Goal: Check status: Check status

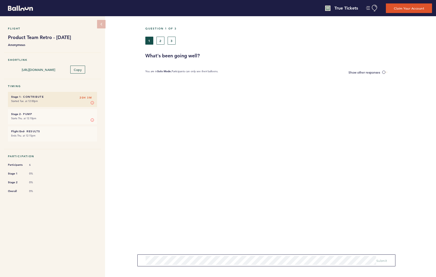
click at [72, 101] on small "Started Tue. at 12:00pm" at bounding box center [52, 100] width 83 height 5
click at [70, 112] on h6 "Stage 2 - Pump 20H 3M" at bounding box center [52, 113] width 83 height 3
click at [163, 38] on button "2" at bounding box center [160, 41] width 8 height 8
click at [174, 39] on button "3" at bounding box center [172, 41] width 8 height 8
click at [147, 40] on button "1" at bounding box center [149, 41] width 8 height 8
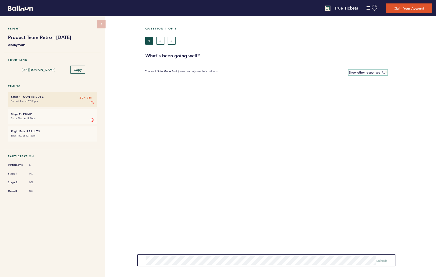
click at [371, 71] on span "Show other responses" at bounding box center [364, 72] width 32 height 4
click at [0, 0] on input "Show other responses" at bounding box center [0, 0] width 0 height 0
click at [162, 40] on button "2" at bounding box center [160, 41] width 8 height 8
click at [174, 41] on button "3" at bounding box center [172, 41] width 8 height 8
click at [150, 39] on button "1" at bounding box center [149, 41] width 8 height 8
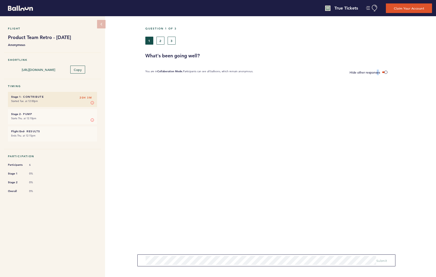
click at [377, 69] on div "Question 1 of 3 1 2 3 What's been going well? You are in Collaboration Mode. Pa…" at bounding box center [290, 146] width 291 height 260
click at [374, 53] on h3 "What's been going well?" at bounding box center [288, 56] width 287 height 6
